Goal: Information Seeking & Learning: Learn about a topic

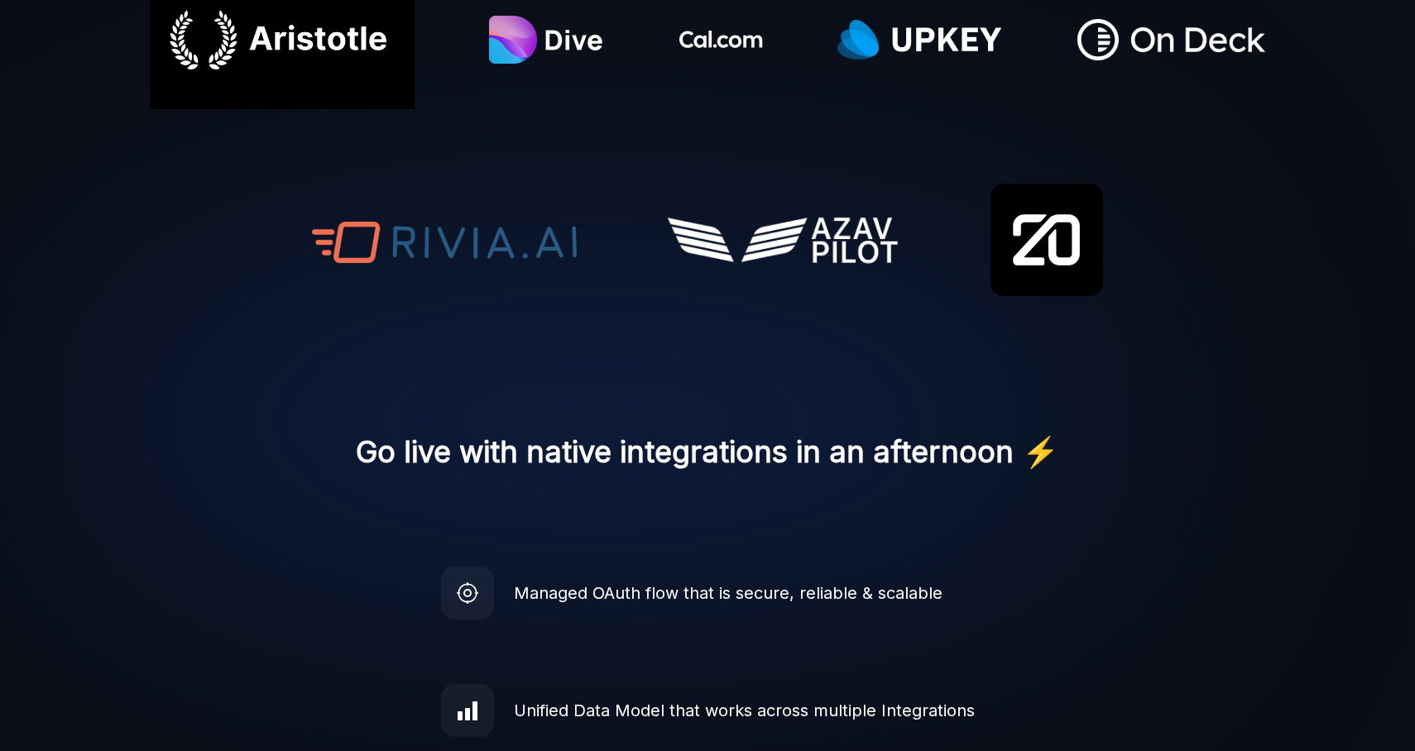
scroll to position [965, 0]
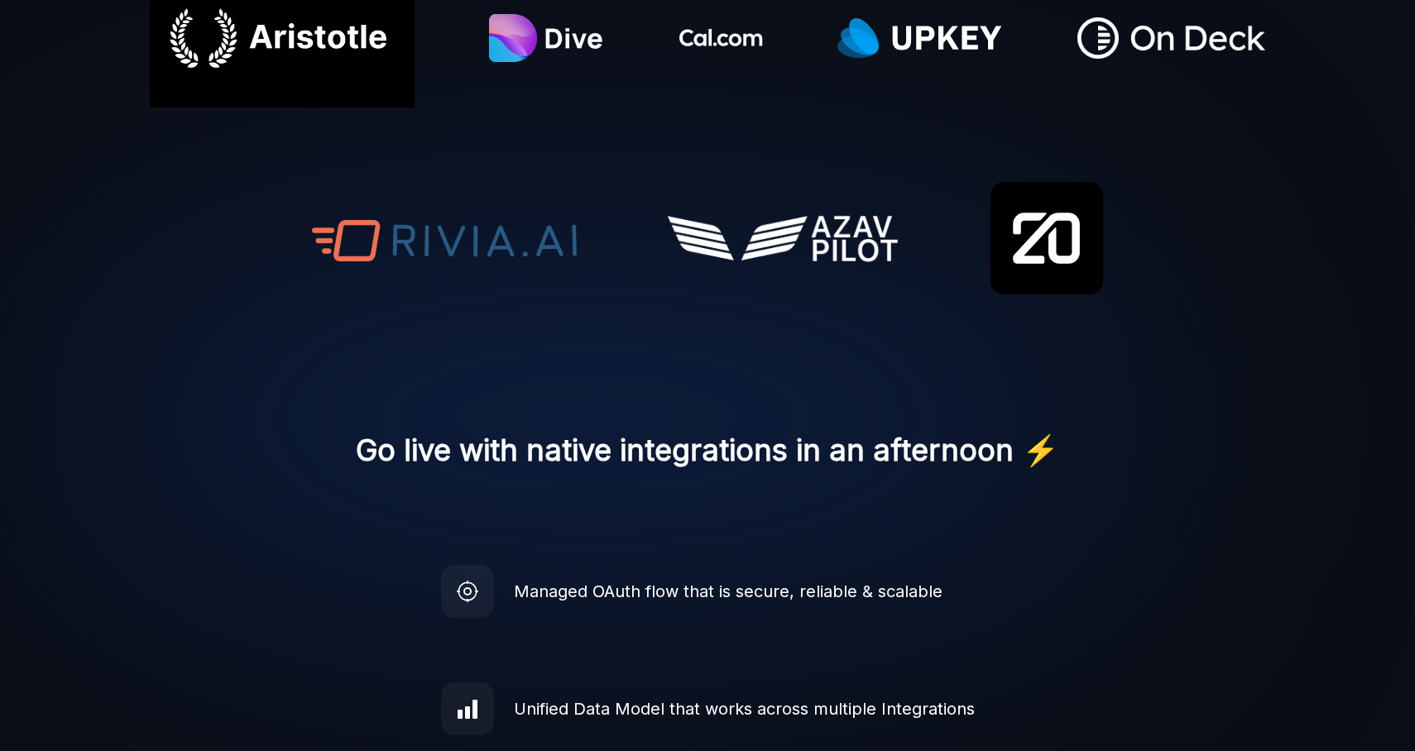
click at [539, 443] on h2 "Go live with native integrations in an afternoon ⚡️" at bounding box center [707, 450] width 703 height 60
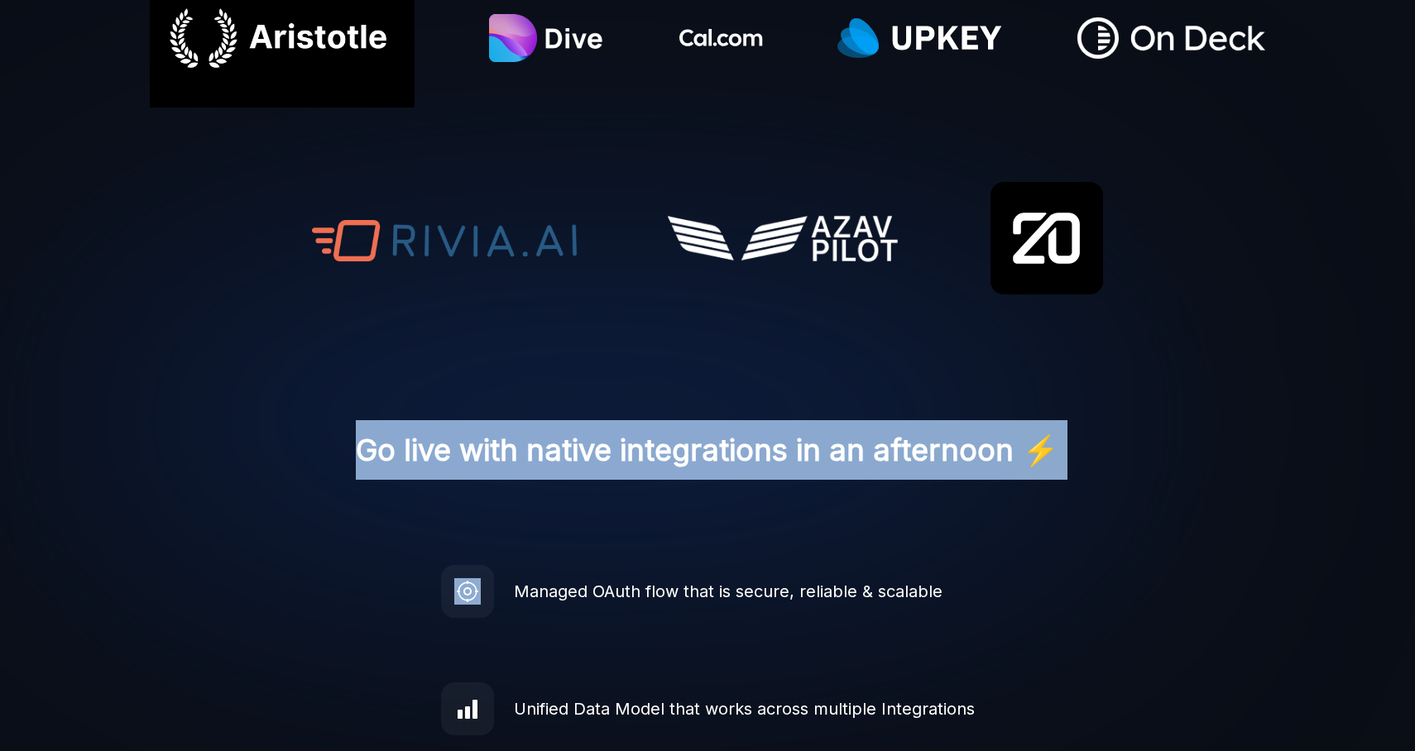
click at [539, 443] on h2 "Go live with native integrations in an afternoon ⚡️" at bounding box center [707, 450] width 703 height 60
click at [539, 501] on img at bounding box center [595, 419] width 1191 height 787
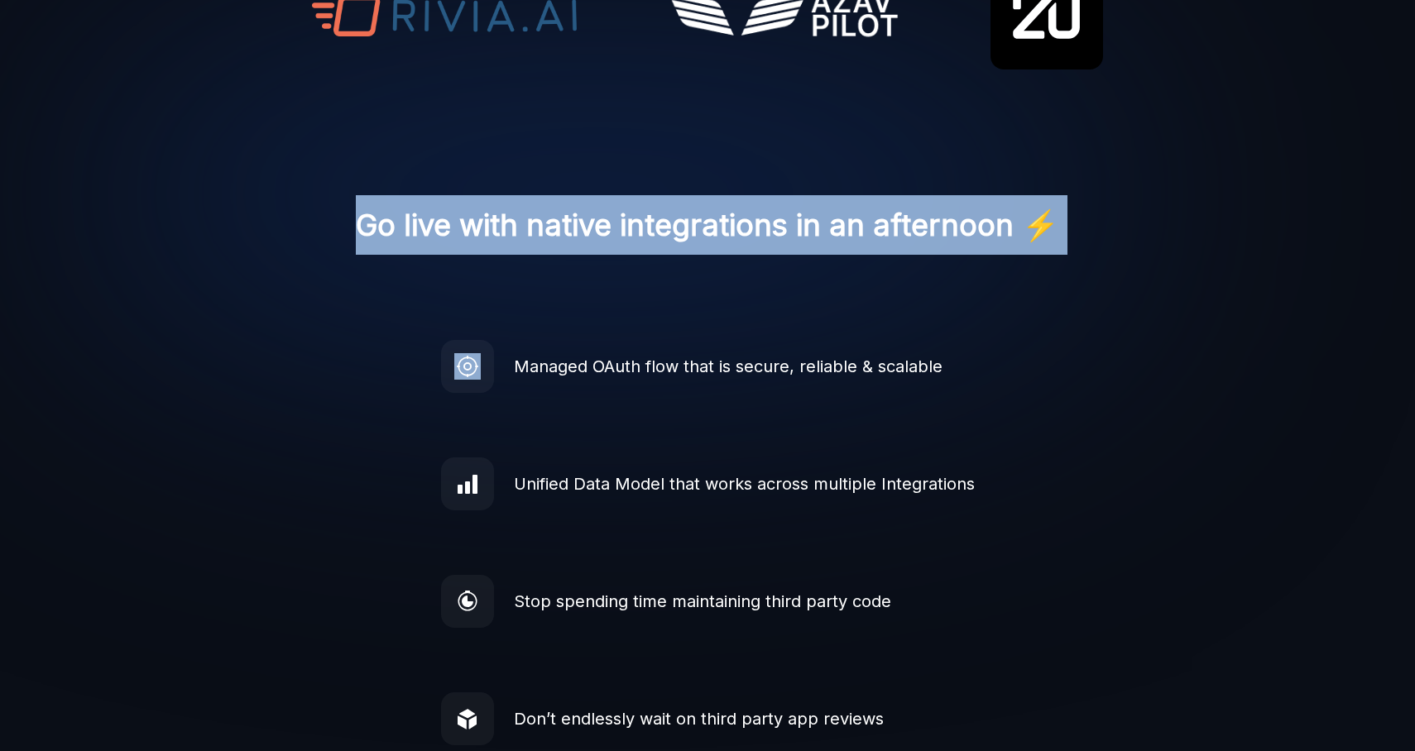
scroll to position [1273, 0]
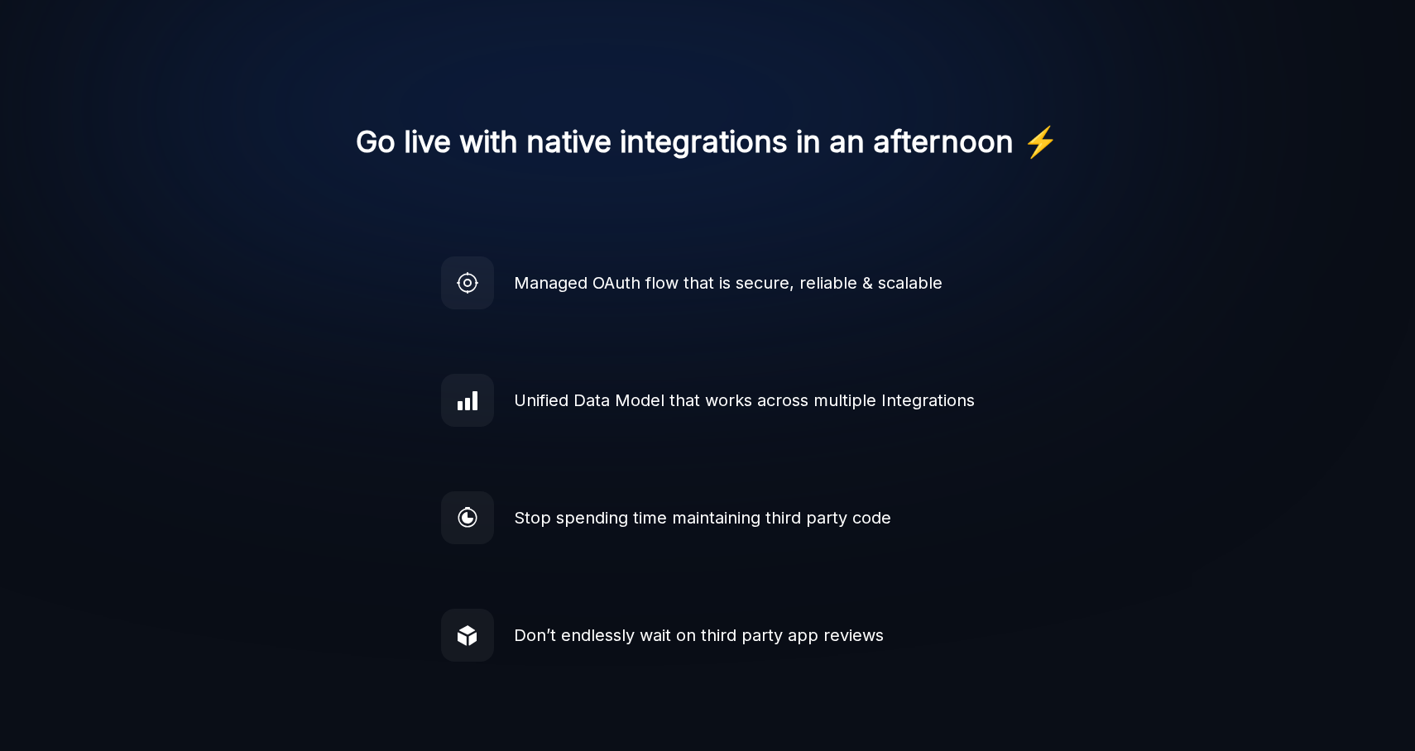
click at [681, 287] on div "Managed OAuth flow that is secure, reliable & scalable" at bounding box center [728, 283] width 429 height 25
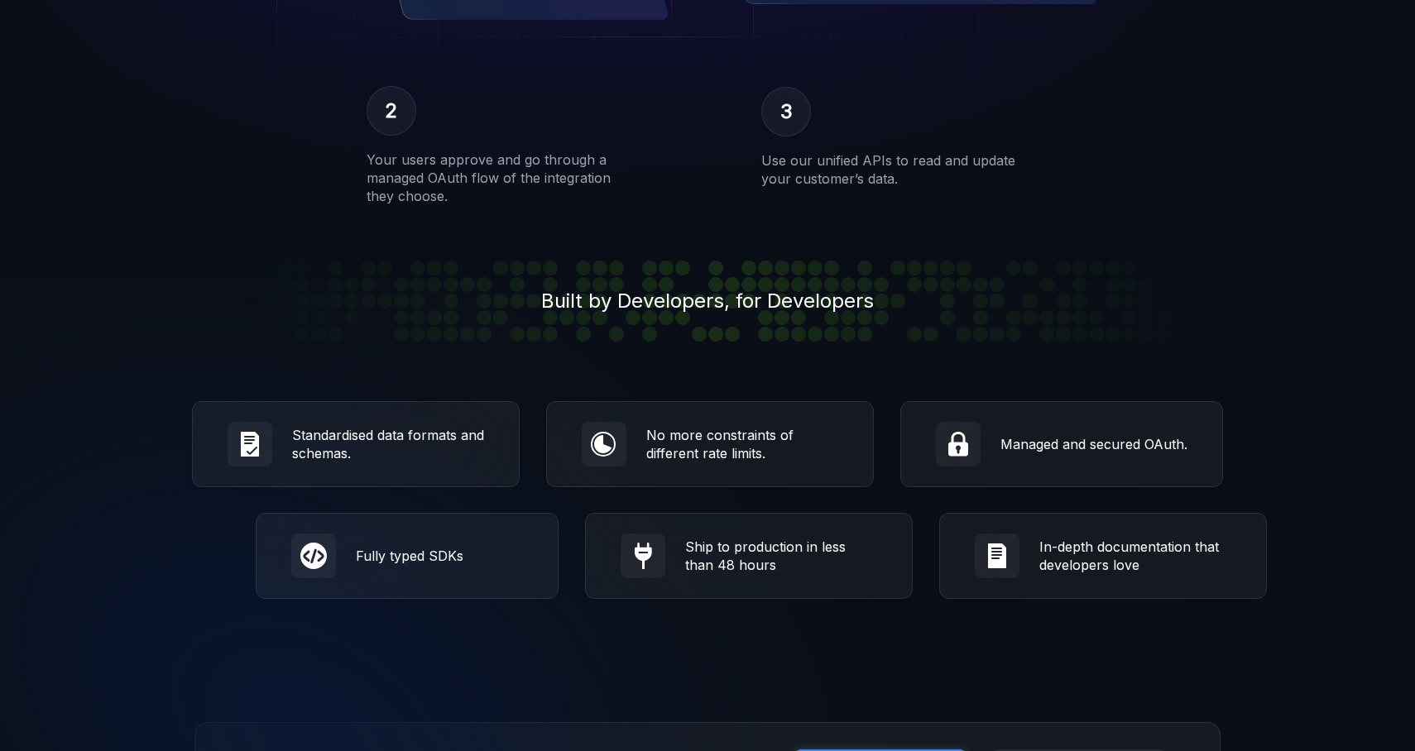
scroll to position [2667, 0]
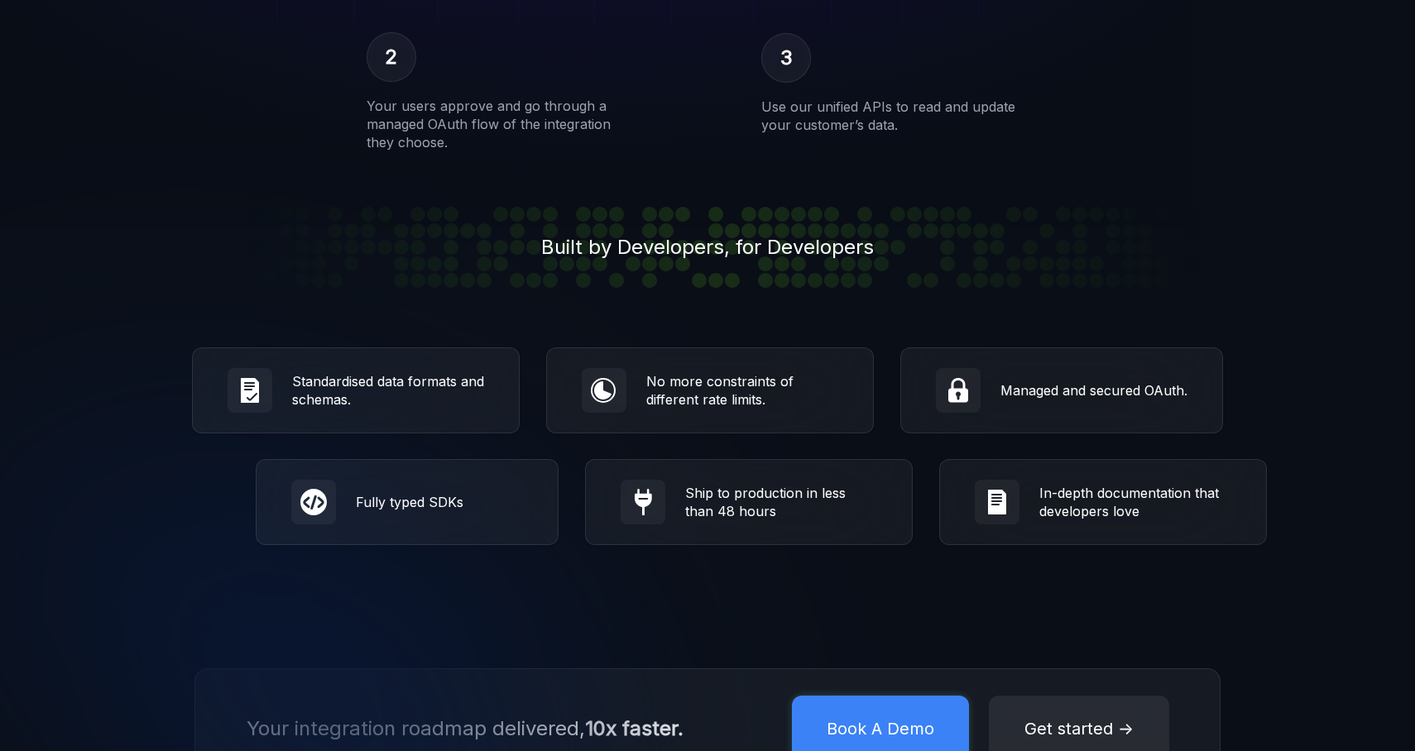
click at [822, 259] on div "Built by Developers, for Developers" at bounding box center [707, 247] width 991 height 81
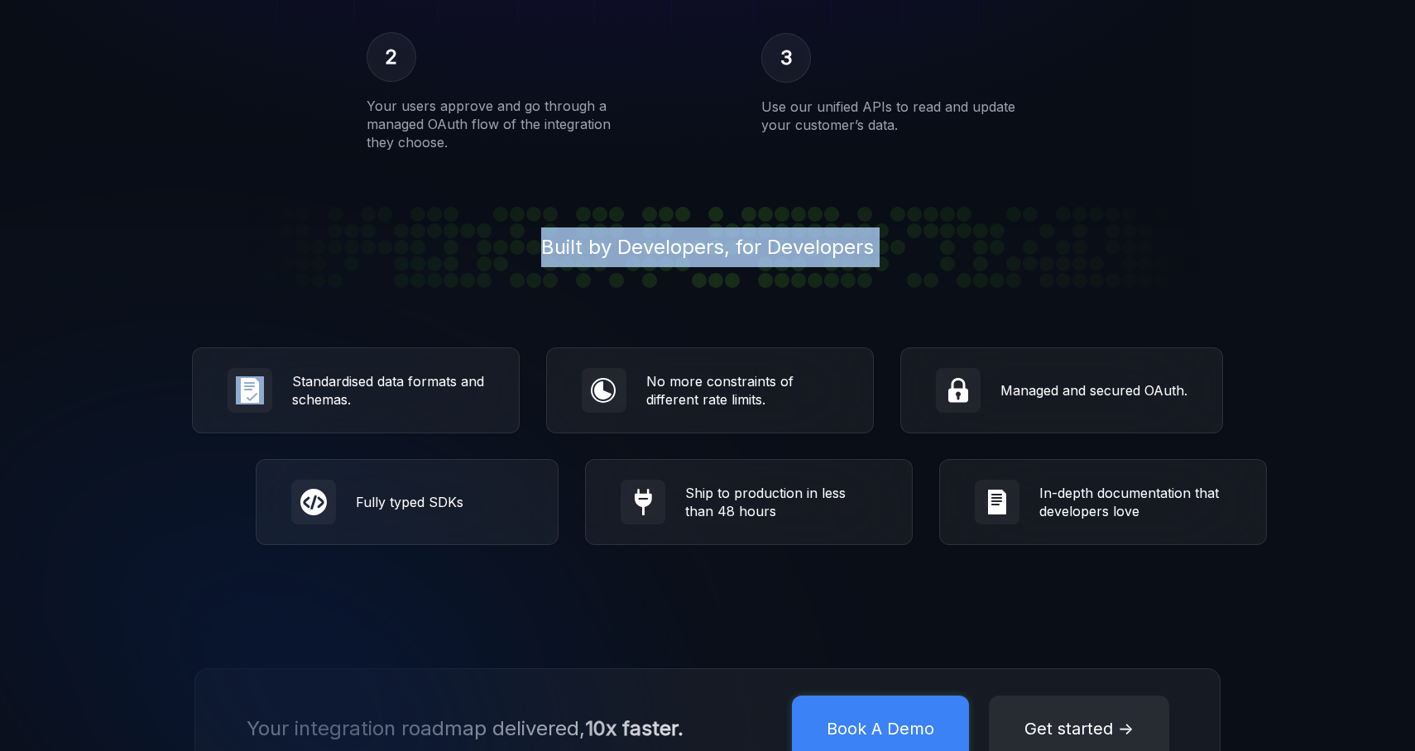
click at [822, 259] on div "Built by Developers, for Developers" at bounding box center [707, 247] width 991 height 81
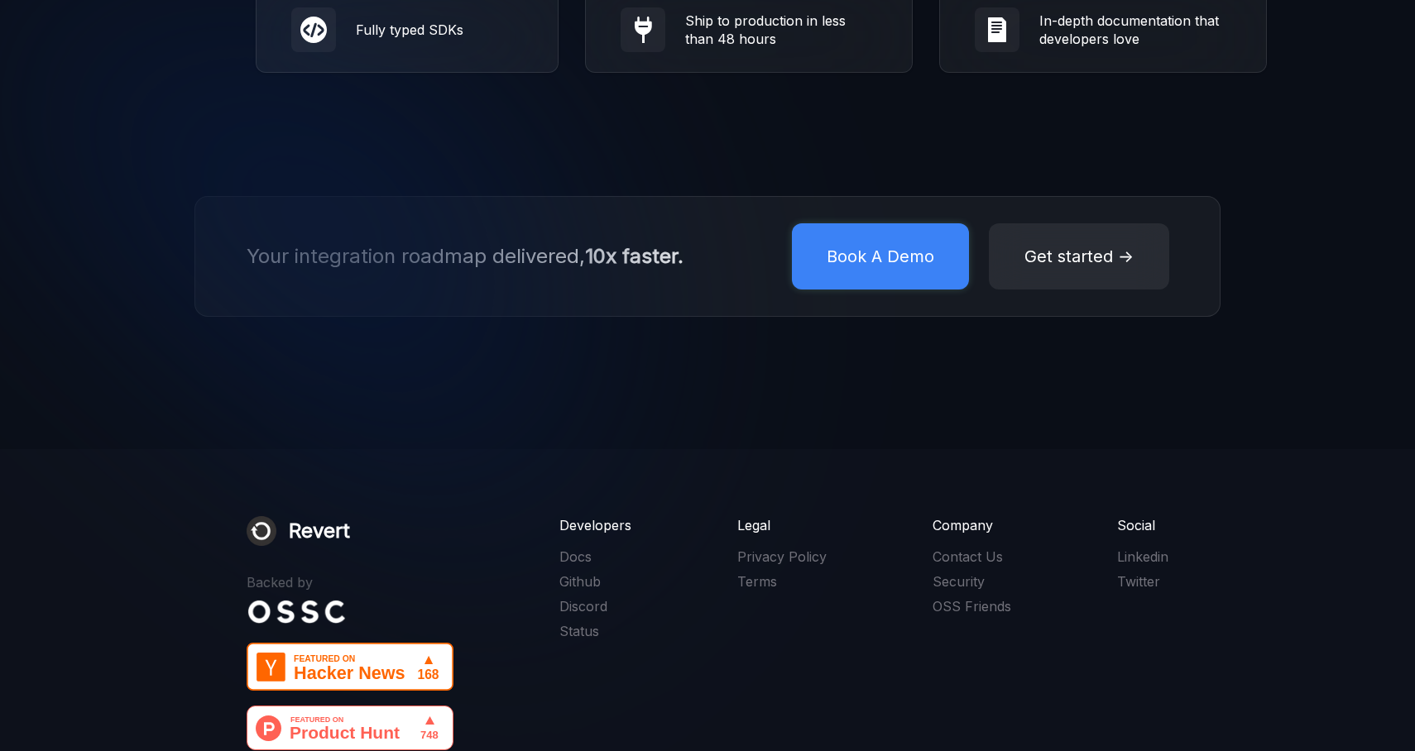
scroll to position [3336, 0]
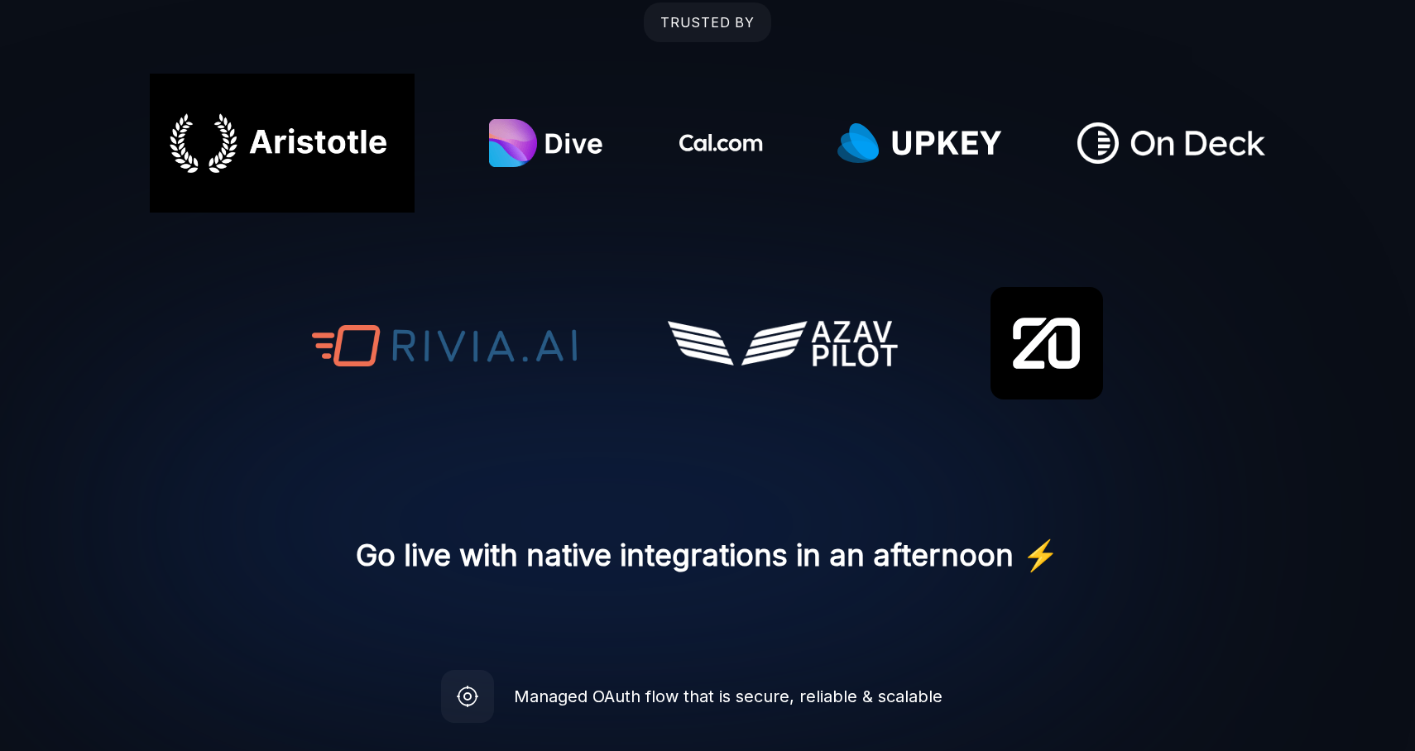
scroll to position [0, 0]
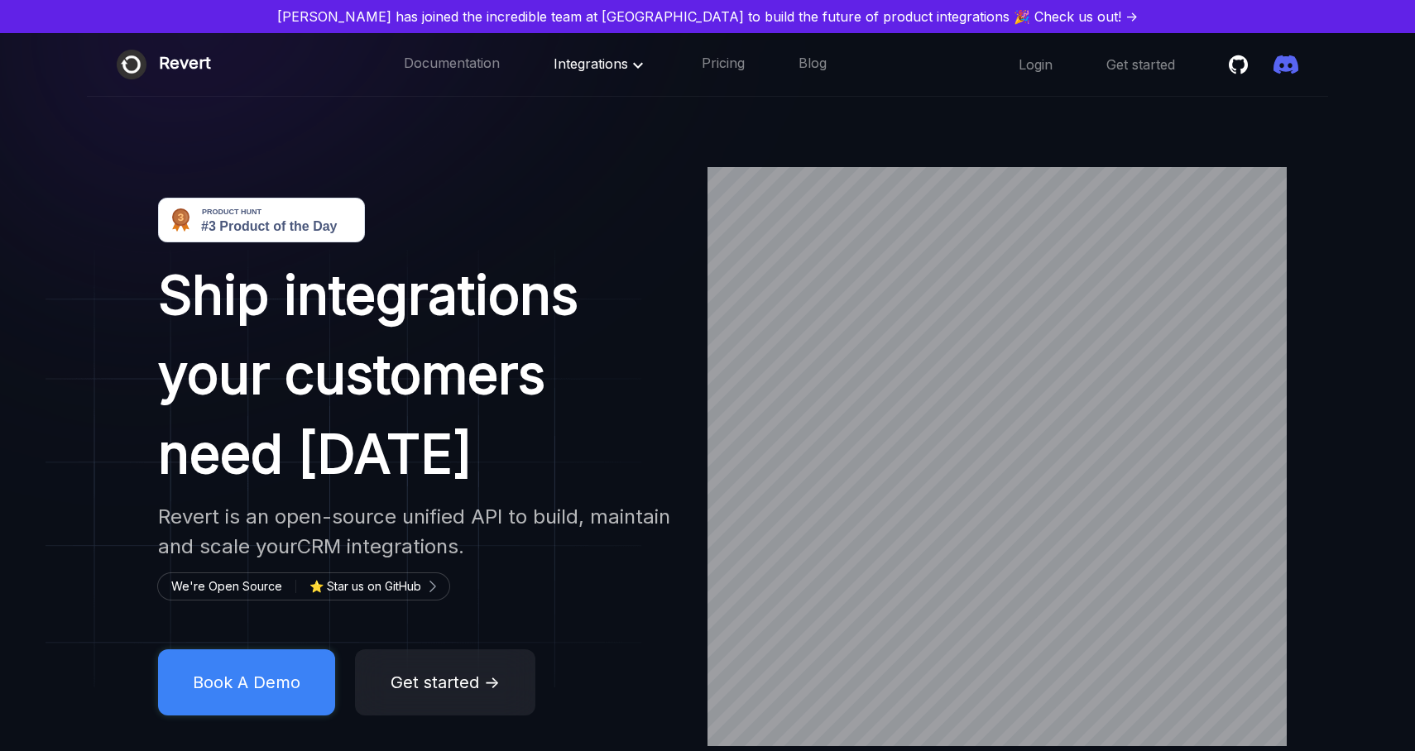
click at [590, 64] on span "Integrations" at bounding box center [601, 63] width 94 height 17
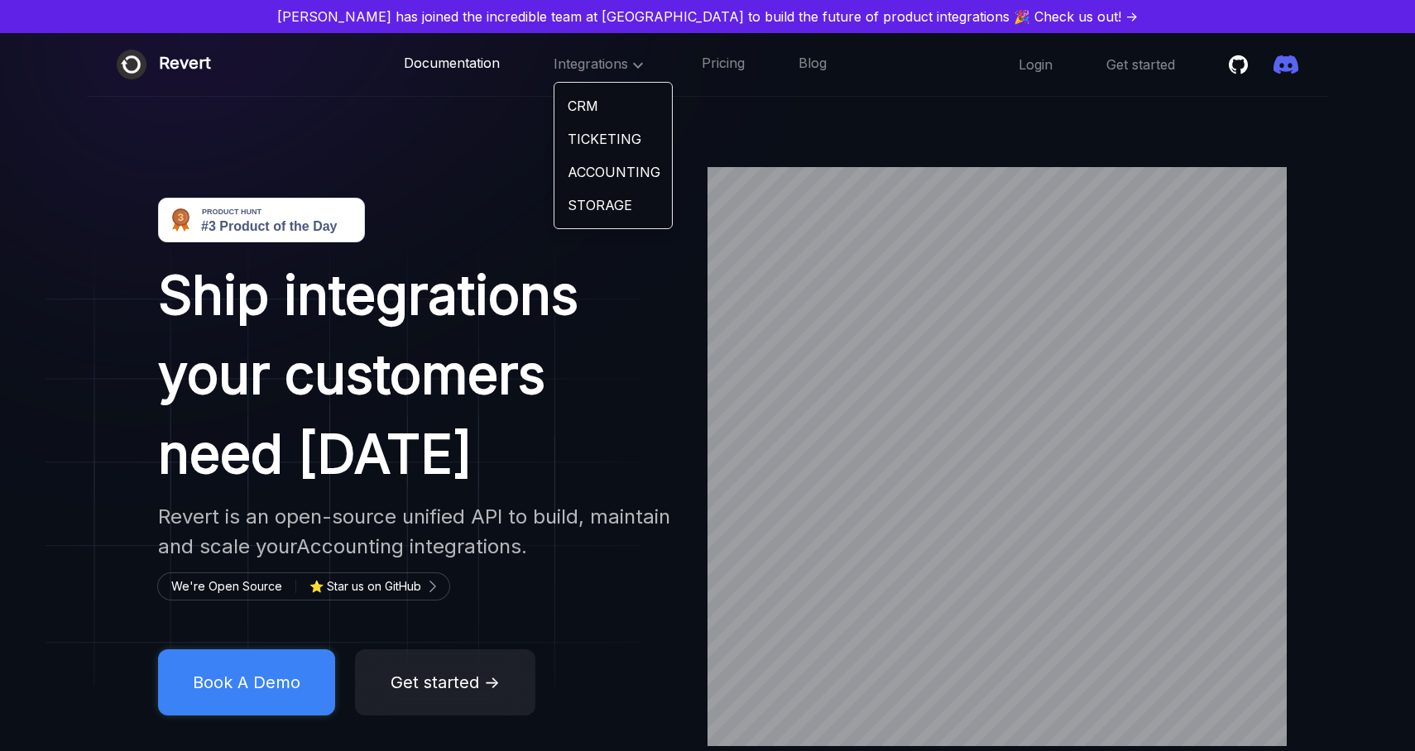
click at [464, 68] on link "Documentation" at bounding box center [452, 65] width 96 height 22
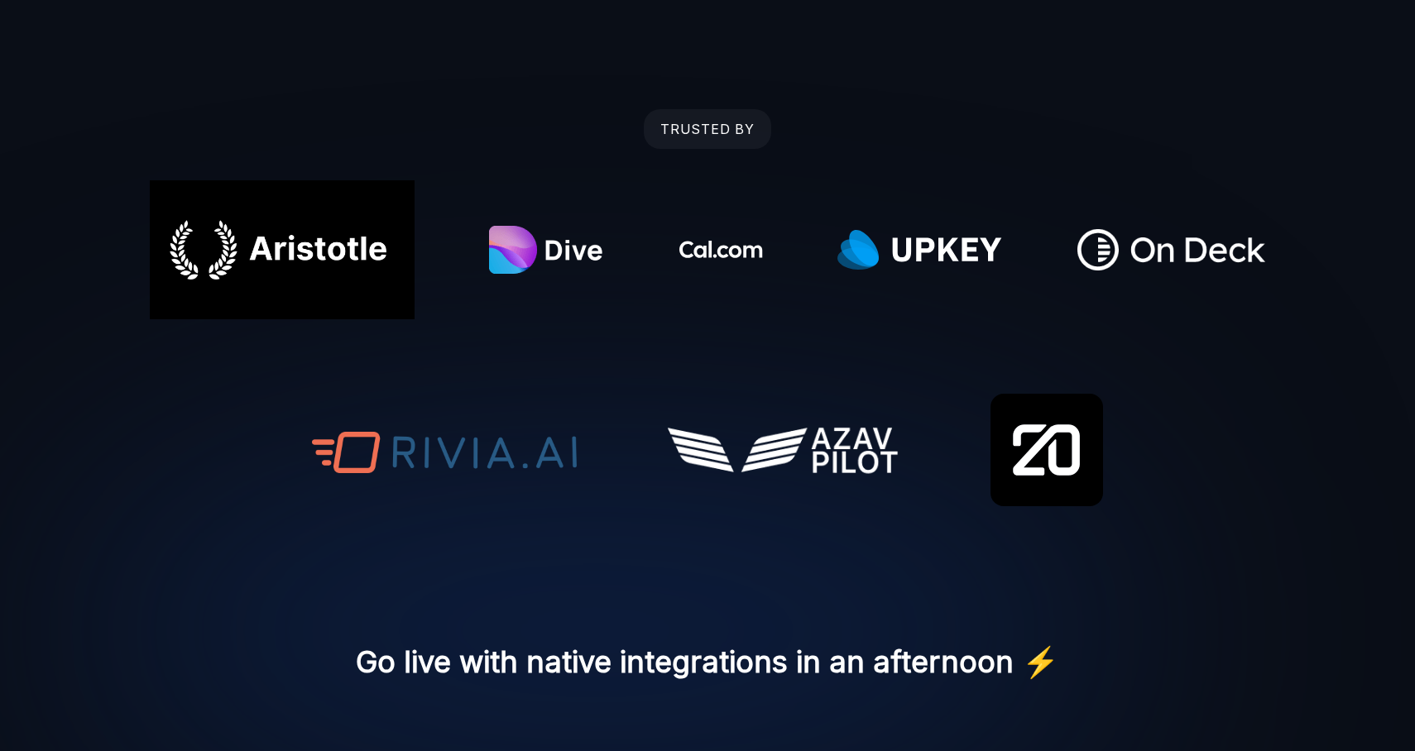
scroll to position [869, 0]
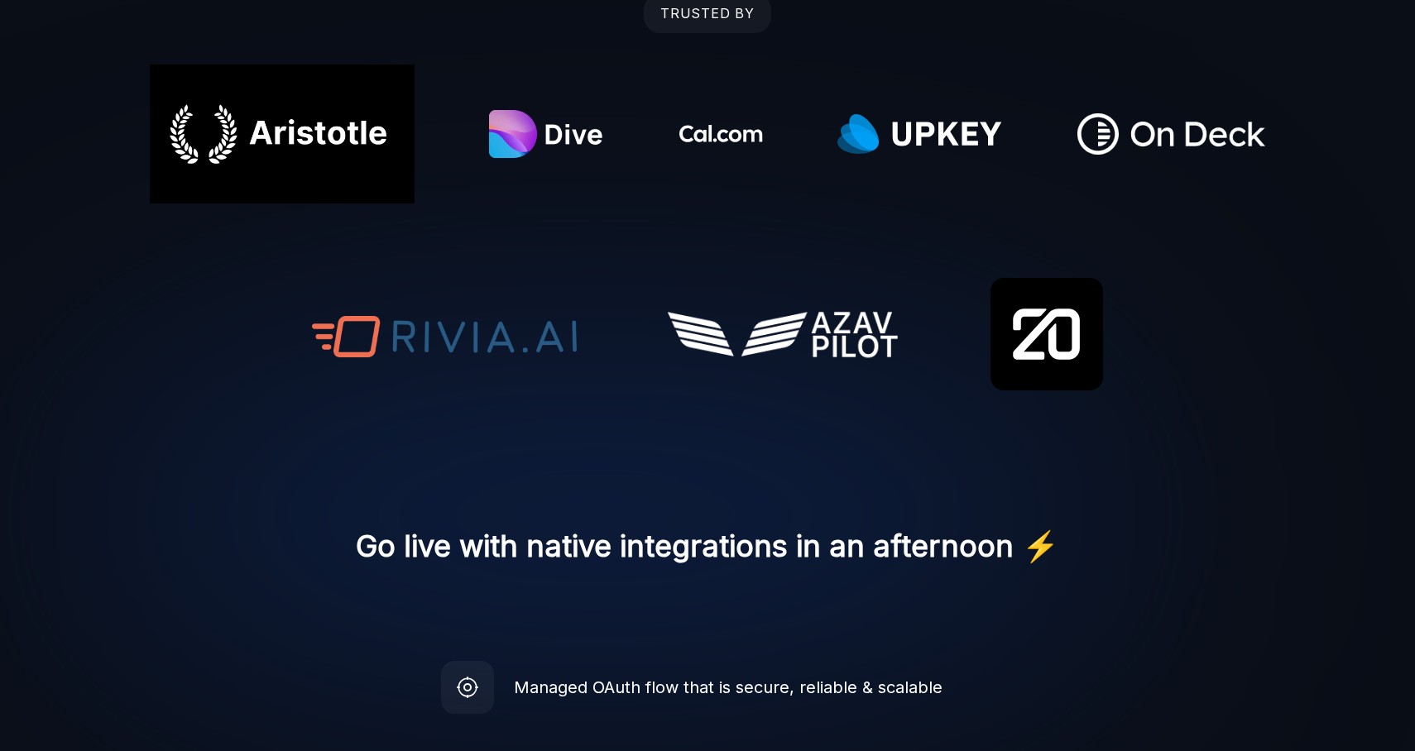
click at [587, 530] on h2 "Go live with native integrations in an afternoon ⚡️" at bounding box center [707, 546] width 703 height 60
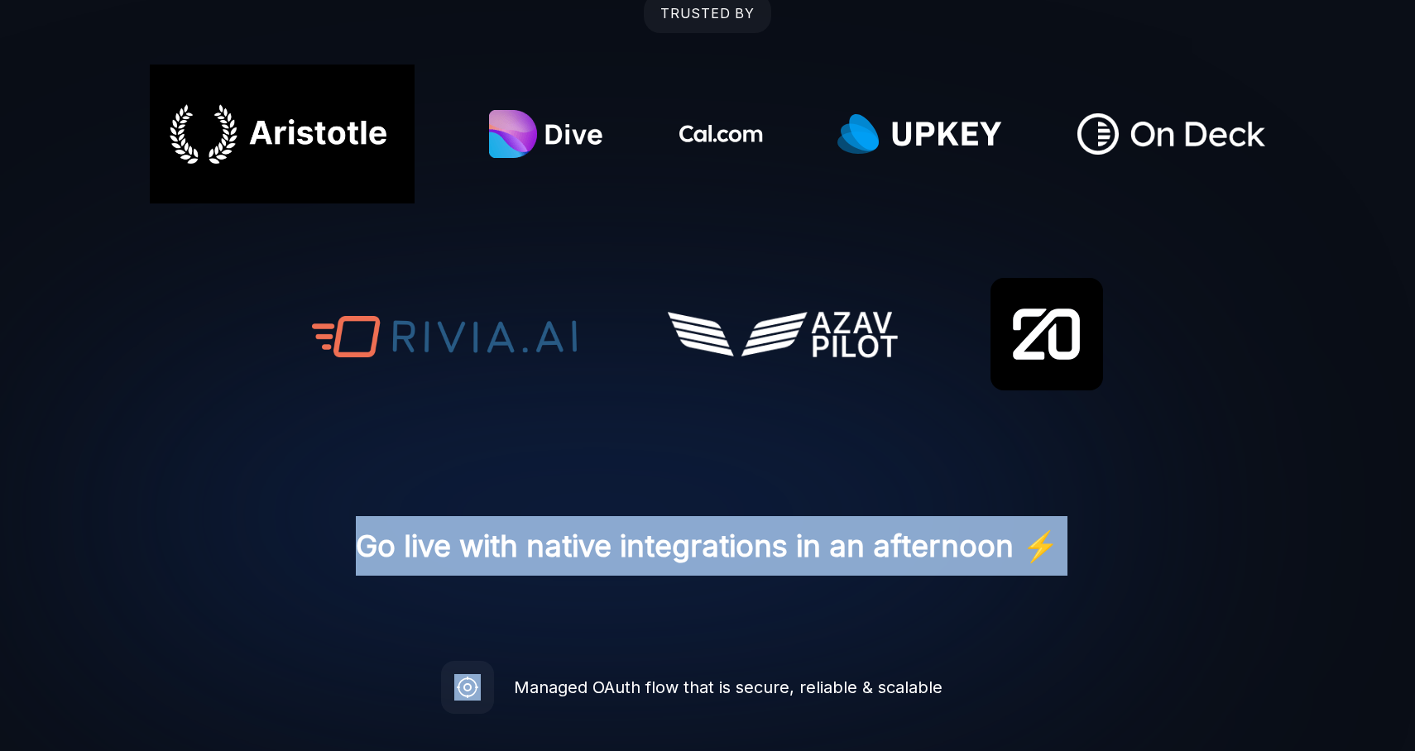
click at [587, 530] on h2 "Go live with native integrations in an afternoon ⚡️" at bounding box center [707, 546] width 703 height 60
click at [587, 595] on img at bounding box center [595, 515] width 1191 height 787
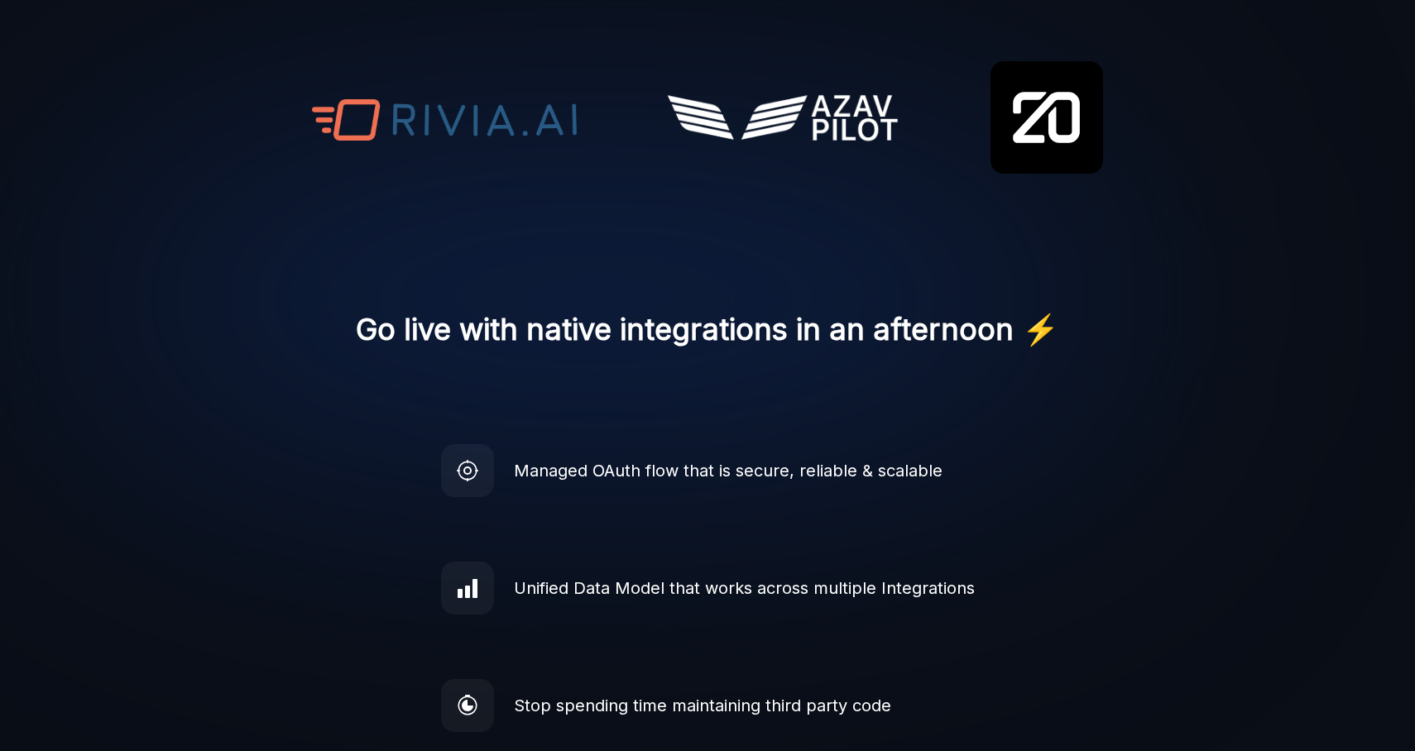
click at [669, 482] on div "Managed OAuth flow that is secure, reliable & scalable" at bounding box center [728, 470] width 429 height 25
click at [665, 472] on div "Managed OAuth flow that is secure, reliable & scalable" at bounding box center [728, 470] width 429 height 25
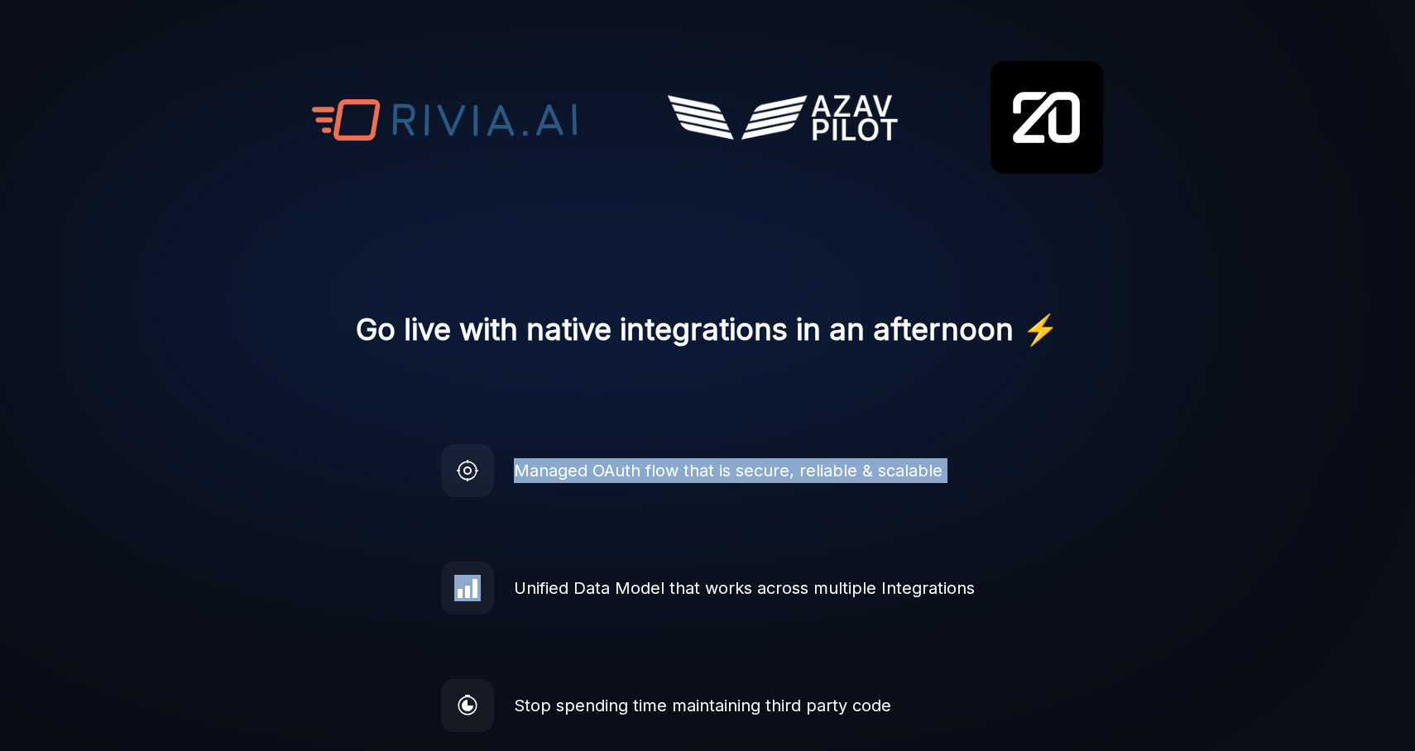
click at [665, 472] on div "Managed OAuth flow that is secure, reliable & scalable" at bounding box center [728, 470] width 429 height 25
click at [669, 496] on div "Managed OAuth flow that is secure, reliable & scalable" at bounding box center [691, 470] width 501 height 53
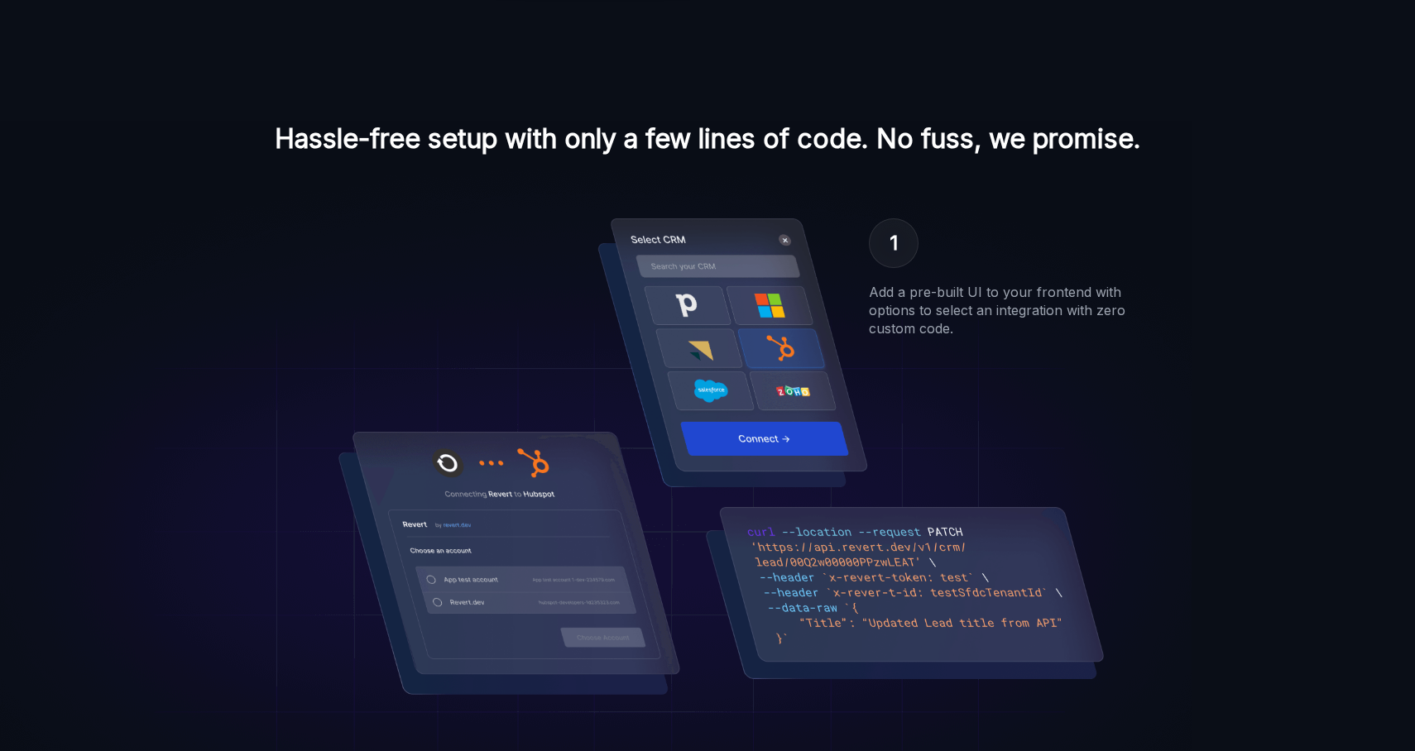
scroll to position [1939, 0]
